Goal: Find specific page/section: Find specific page/section

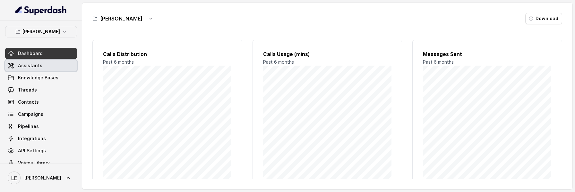
click at [48, 69] on link "Assistants" at bounding box center [41, 66] width 72 height 12
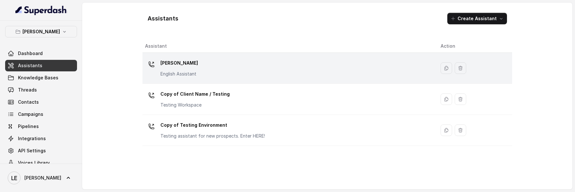
click at [206, 77] on div "[PERSON_NAME] English Assistant" at bounding box center [287, 68] width 285 height 21
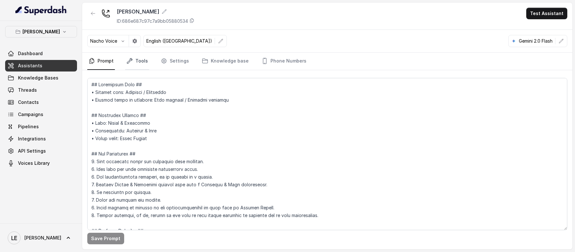
click at [129, 61] on icon "Tabs" at bounding box center [129, 60] width 5 height 5
